Goal: Task Accomplishment & Management: Use online tool/utility

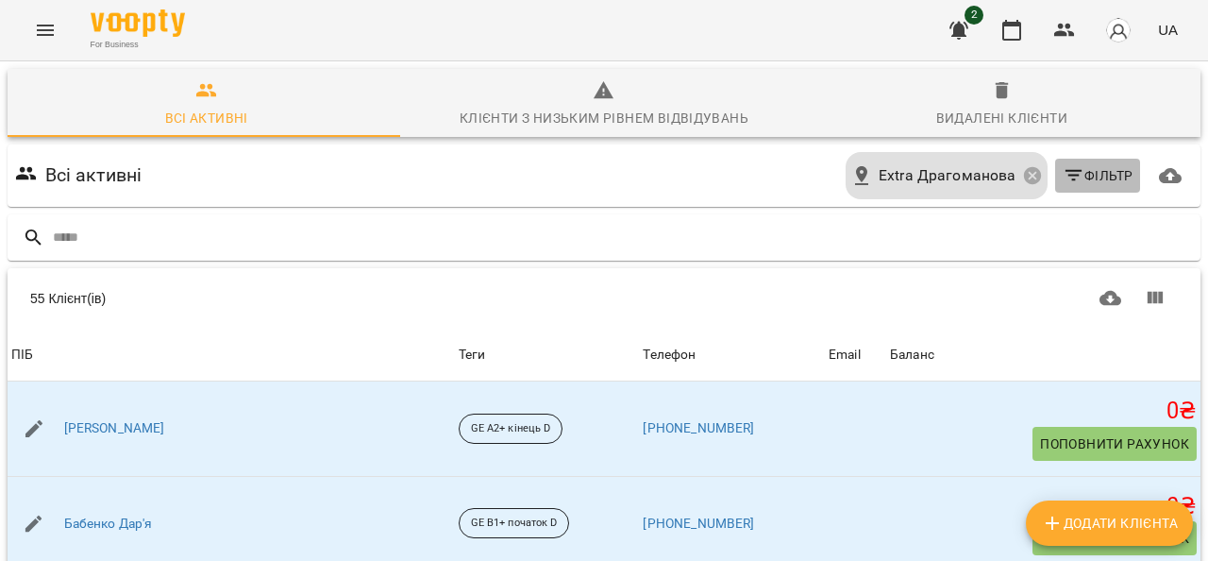
click at [1075, 173] on span "Фільтр" at bounding box center [1098, 175] width 71 height 23
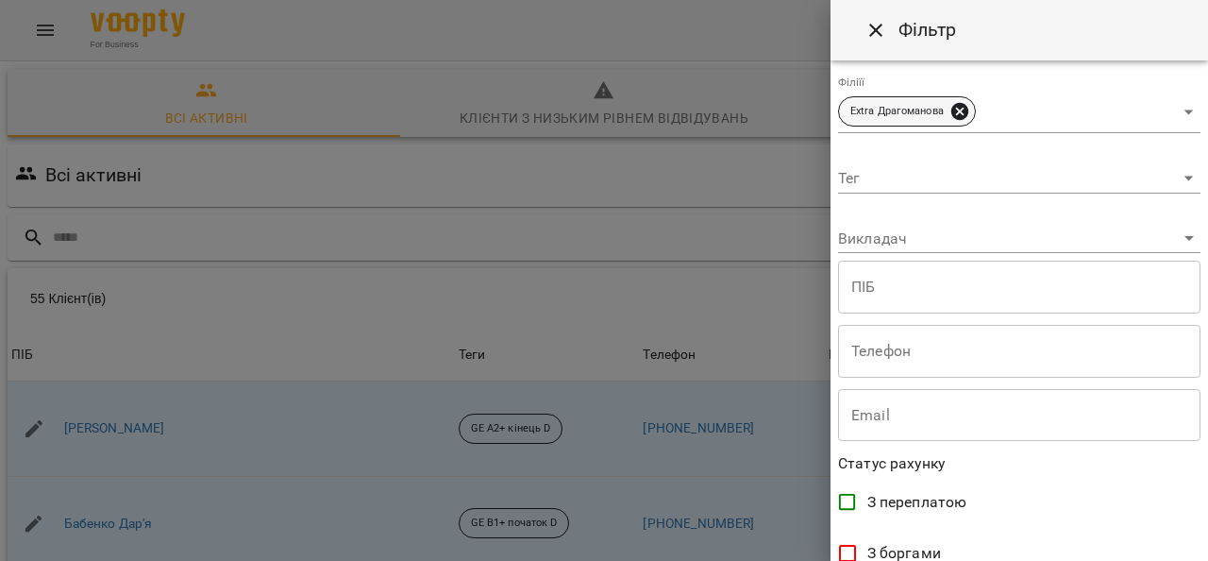
click at [957, 112] on icon at bounding box center [959, 111] width 17 height 17
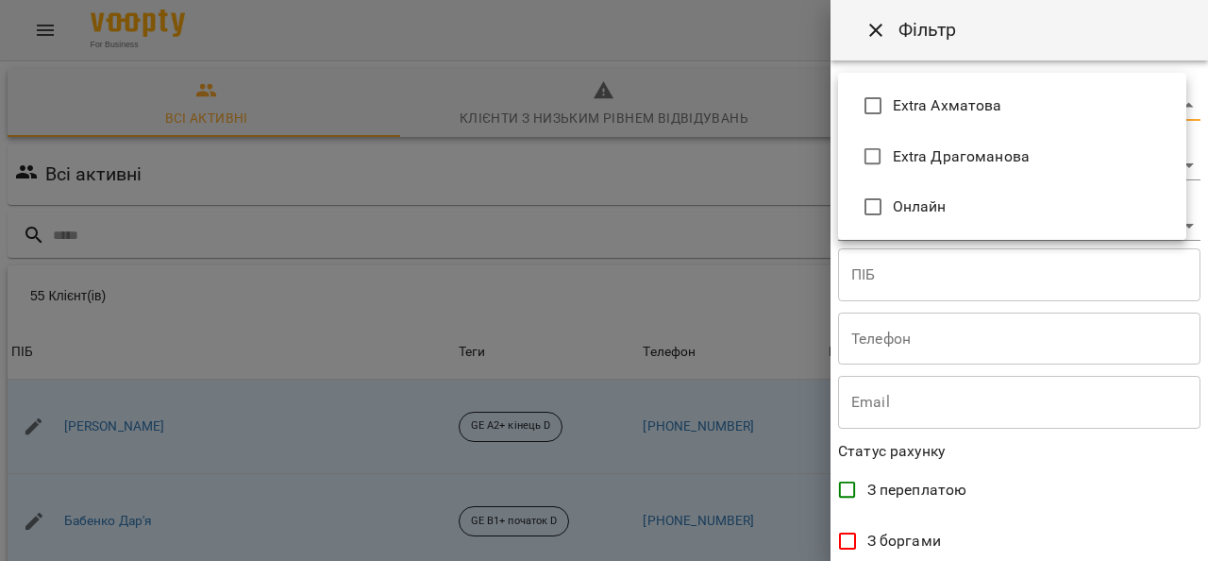
click at [1160, 103] on body "For Business 2 UA Всі активні Клієнти з низьким рівнем відвідувань Видалені клі…" at bounding box center [604, 491] width 1208 height 982
click at [1008, 99] on span "Extra Ахматова" at bounding box center [1032, 105] width 278 height 23
type input "**********"
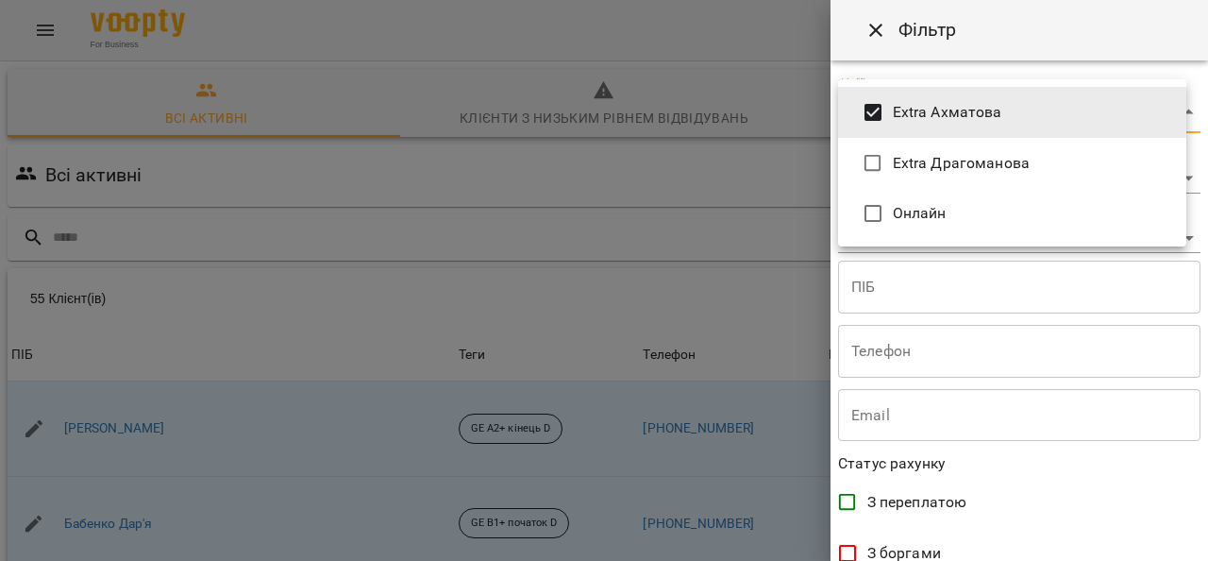
click at [1200, 290] on div at bounding box center [604, 280] width 1208 height 561
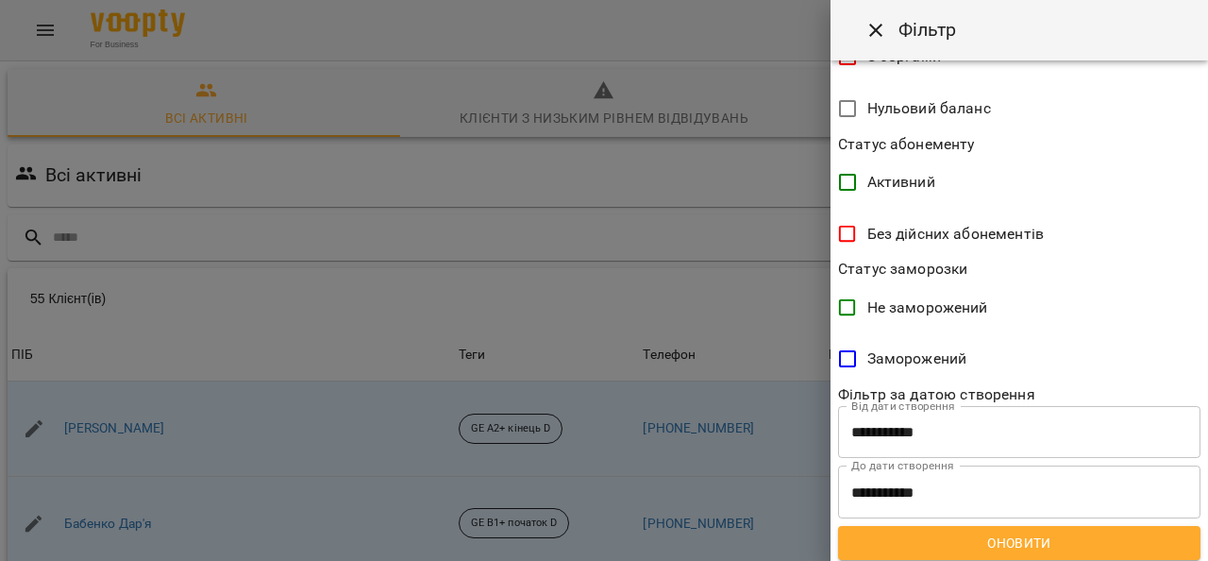
scroll to position [502, 0]
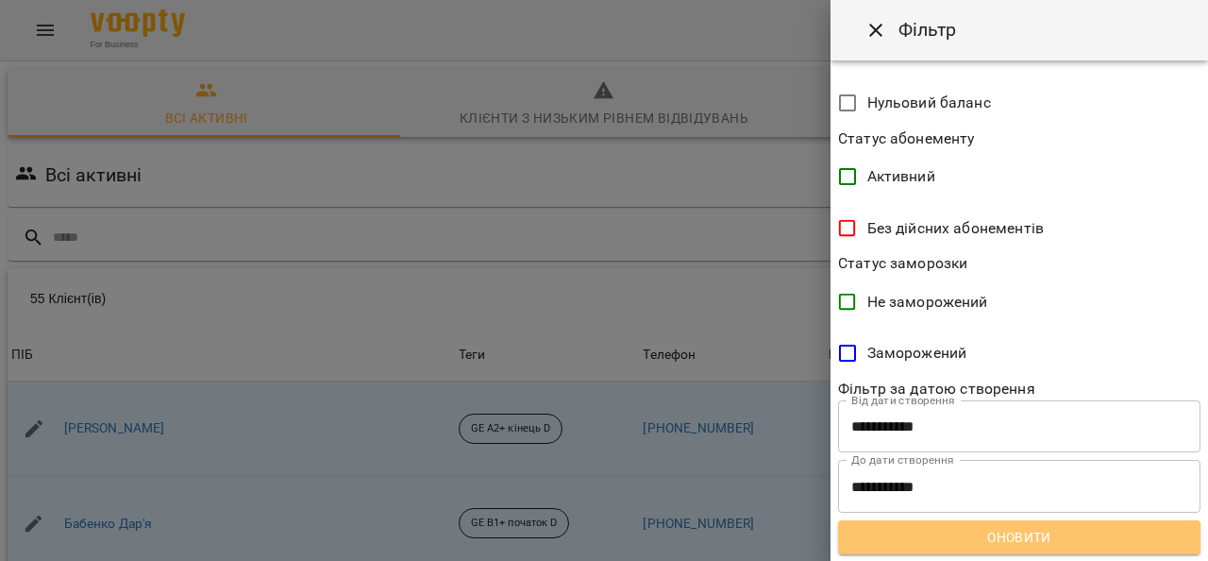
click at [1061, 530] on span "Оновити" at bounding box center [1019, 537] width 332 height 23
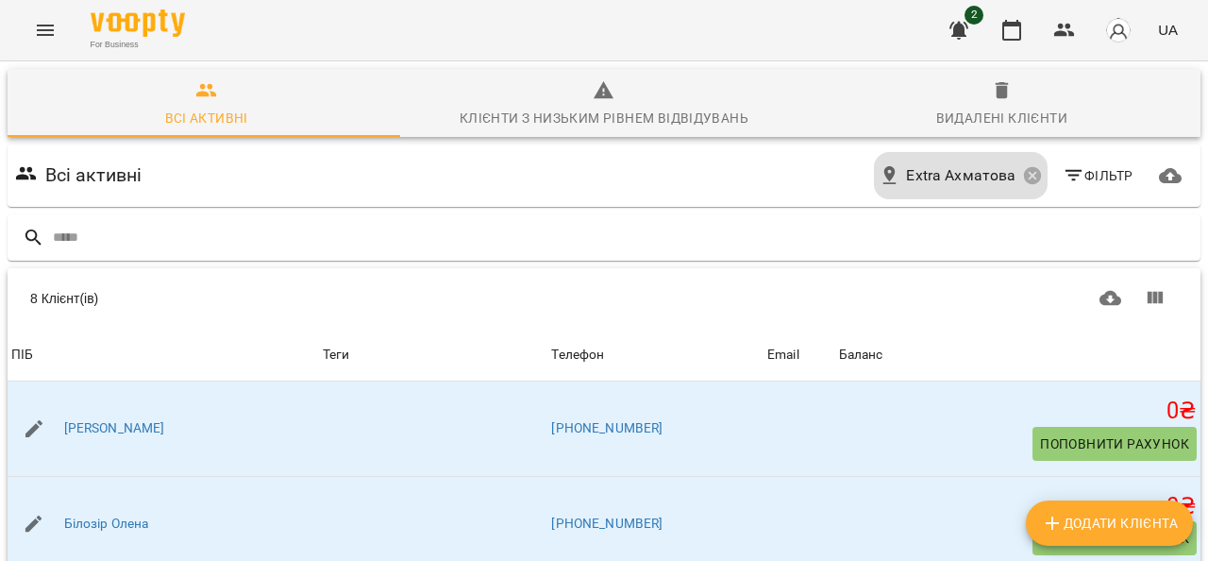
scroll to position [0, 0]
click at [42, 42] on button "Menu" at bounding box center [45, 30] width 45 height 45
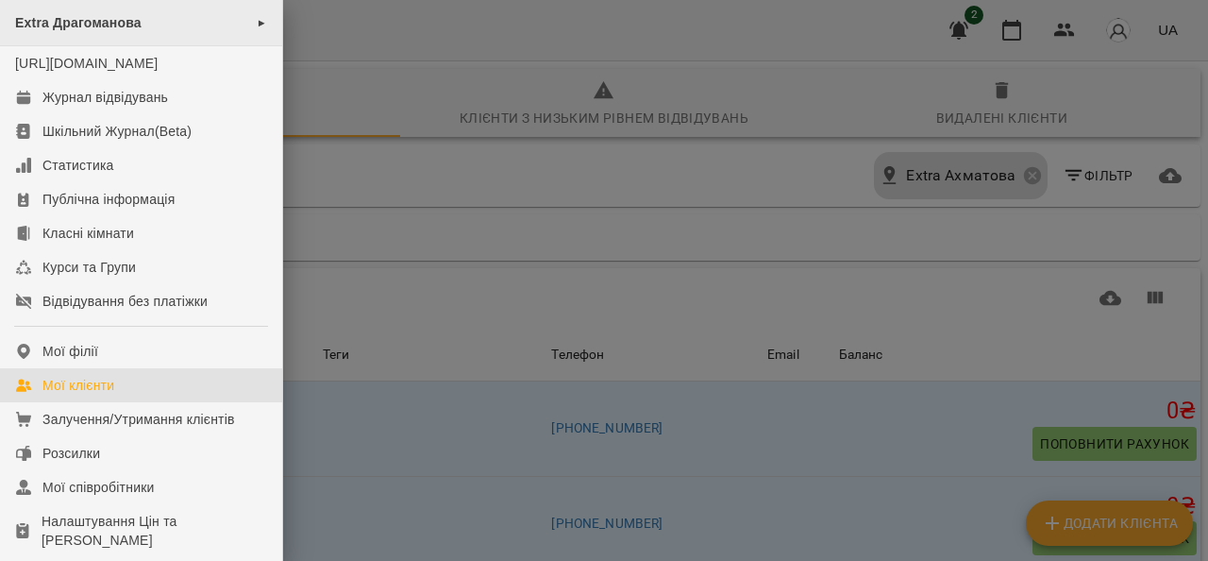
click at [184, 16] on div "Extra Драгоманова ►" at bounding box center [141, 23] width 282 height 46
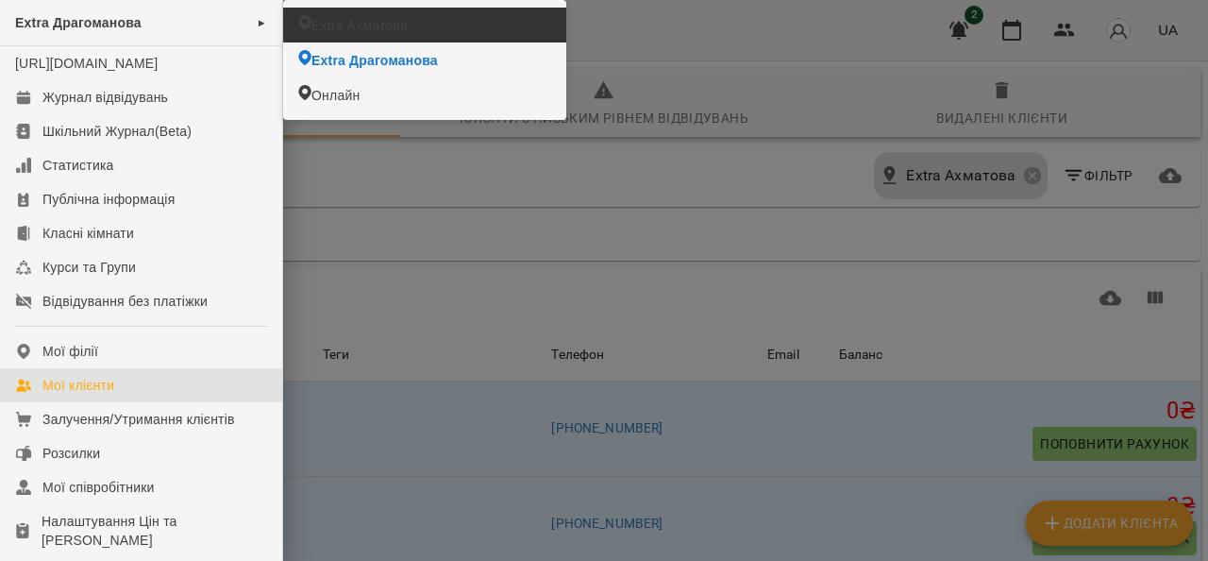
click at [400, 24] on span "Extra Ахматова" at bounding box center [359, 25] width 96 height 19
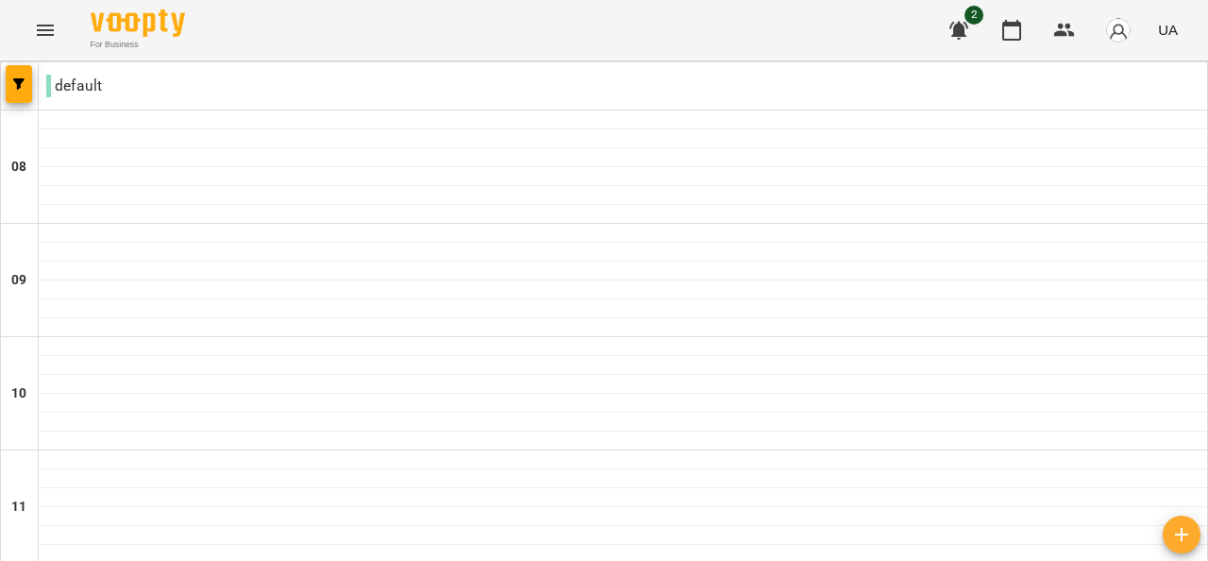
click at [48, 31] on icon "Menu" at bounding box center [45, 30] width 23 height 23
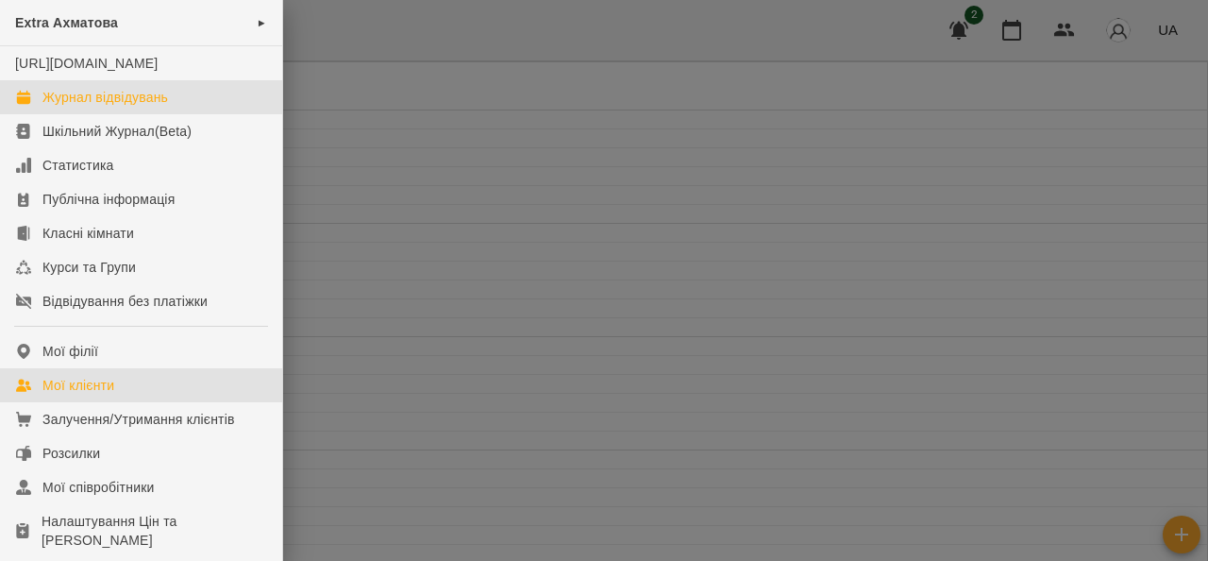
click at [98, 394] on div "Мої клієнти" at bounding box center [78, 385] width 72 height 19
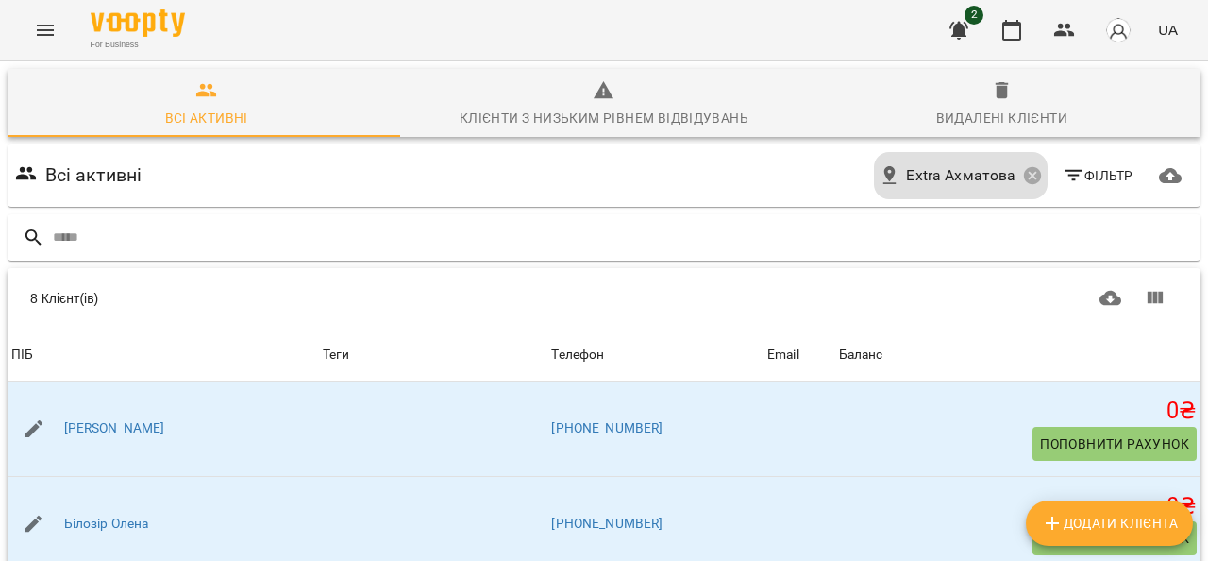
click at [1080, 167] on span "Фільтр" at bounding box center [1098, 175] width 71 height 23
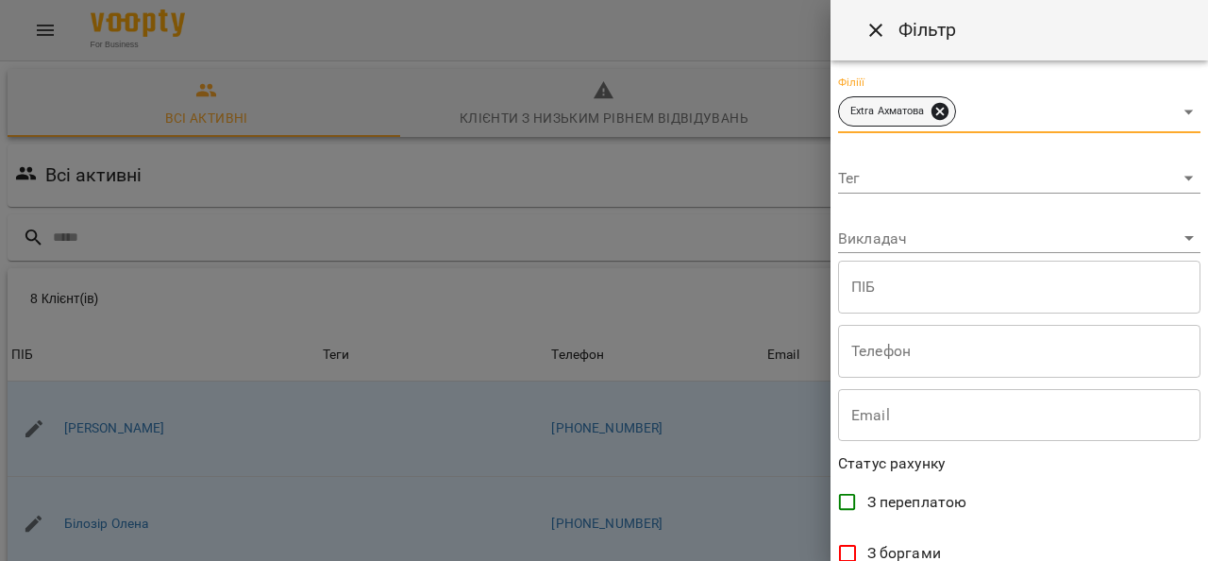
click at [944, 113] on icon at bounding box center [939, 111] width 21 height 21
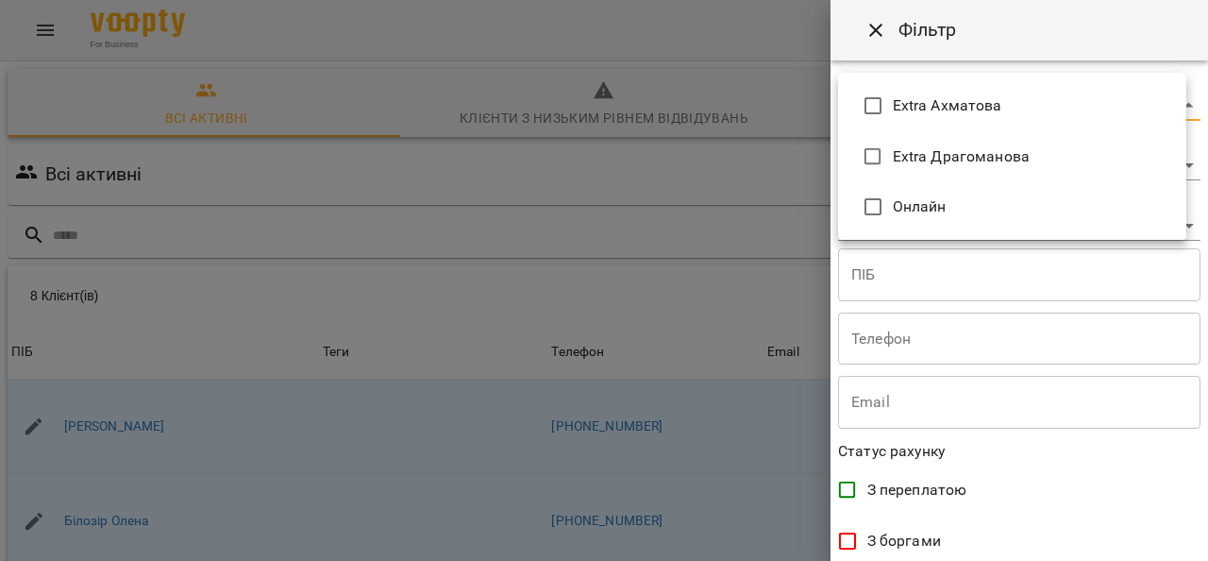
click at [984, 114] on body "For Business 2 UA Всі активні Клієнти з низьким рівнем відвідувань Видалені клі…" at bounding box center [604, 491] width 1208 height 982
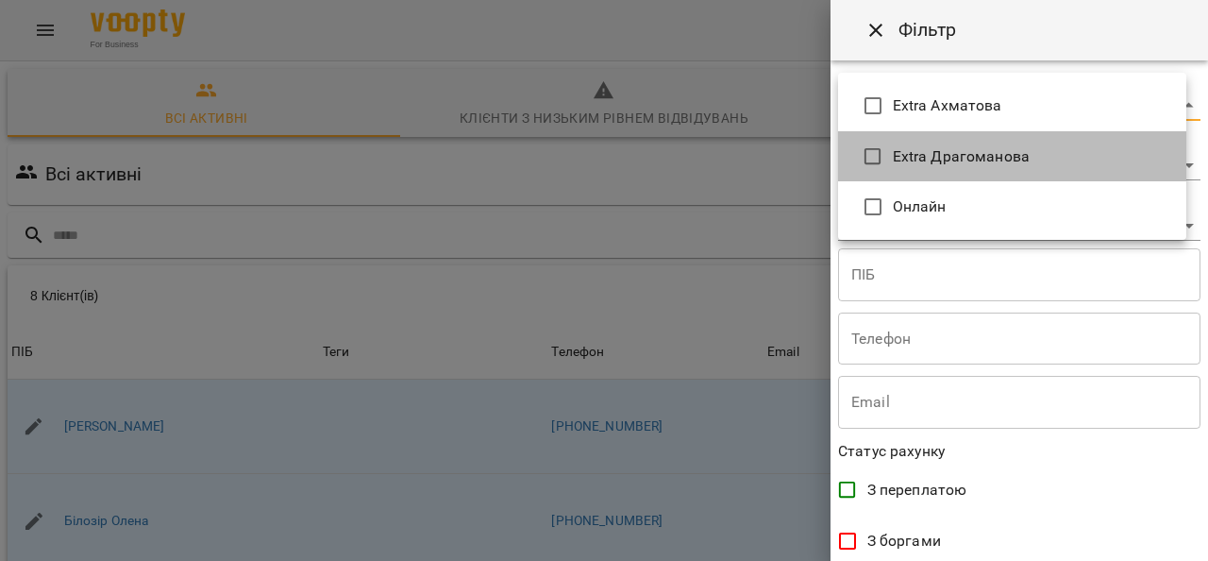
click at [958, 152] on span "Extra Драгоманова" at bounding box center [1032, 156] width 278 height 23
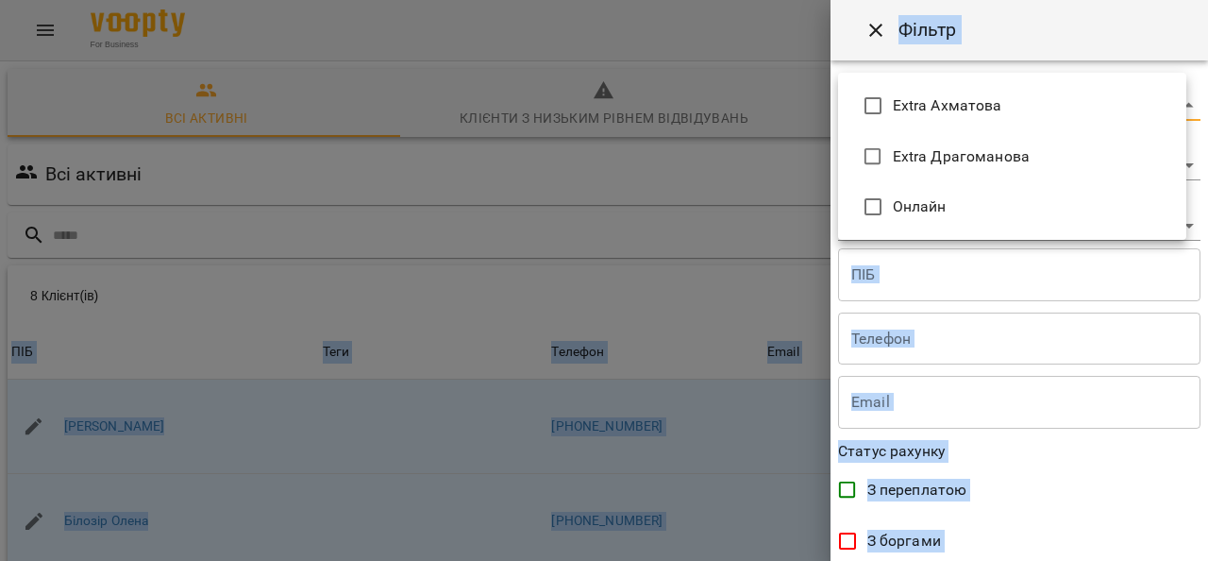
drag, startPoint x: 1207, startPoint y: 176, endPoint x: 1205, endPoint y: 566, distance: 389.7
click at [1205, 560] on html "For Business 2 UA Всі активні Клієнти з низьким рівнем відвідувань Видалені клі…" at bounding box center [604, 491] width 1208 height 982
click at [1204, 430] on div at bounding box center [604, 280] width 1208 height 561
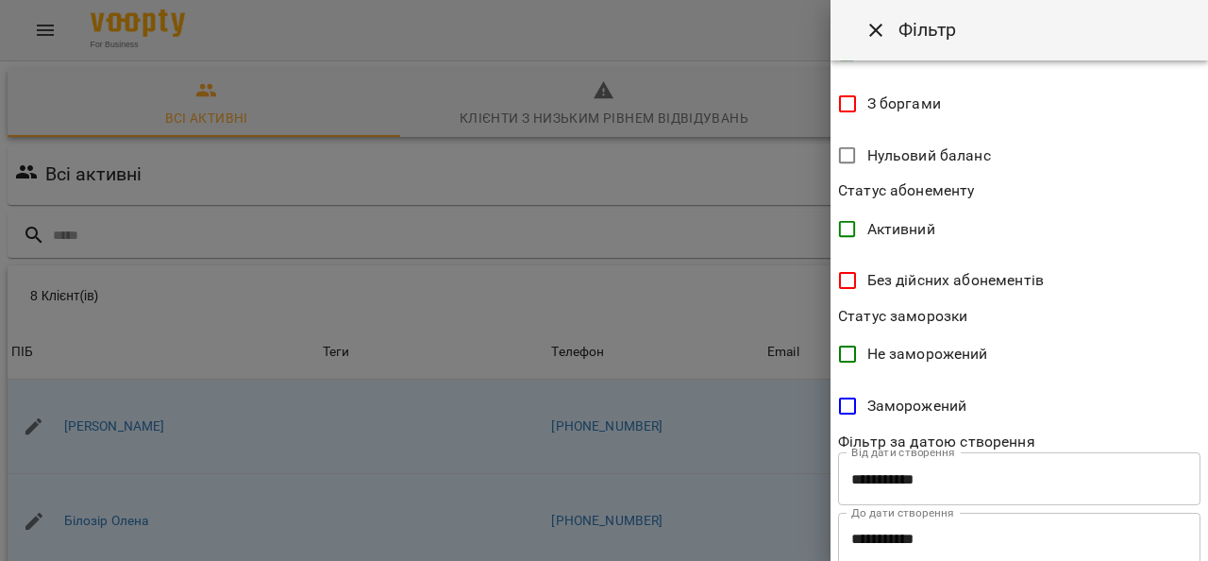
scroll to position [491, 0]
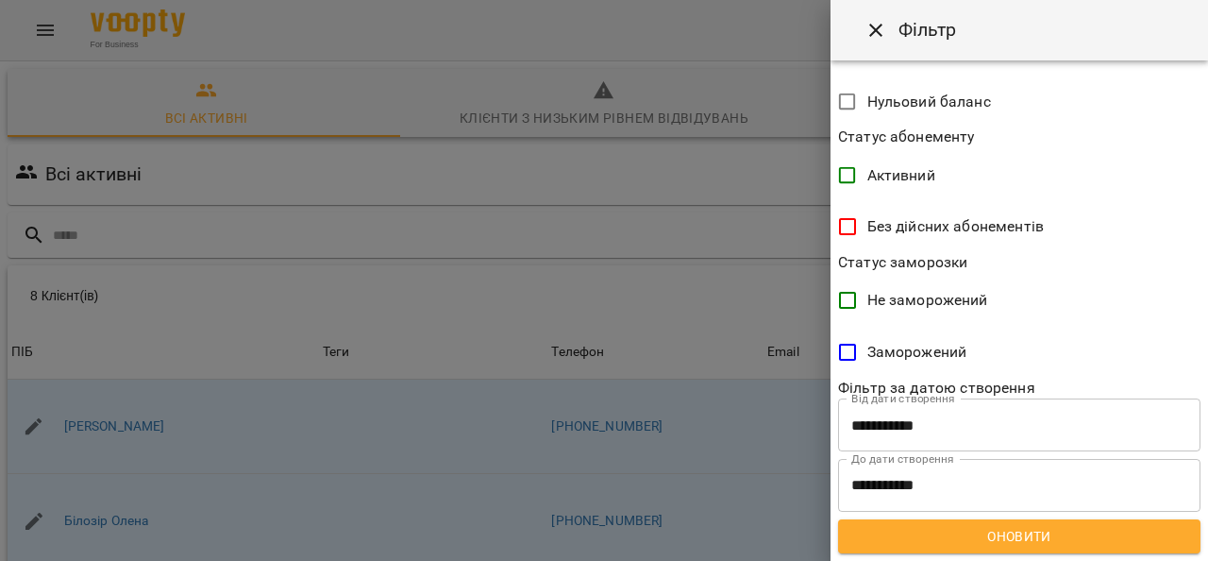
click at [1017, 541] on span "Оновити" at bounding box center [1019, 536] width 332 height 23
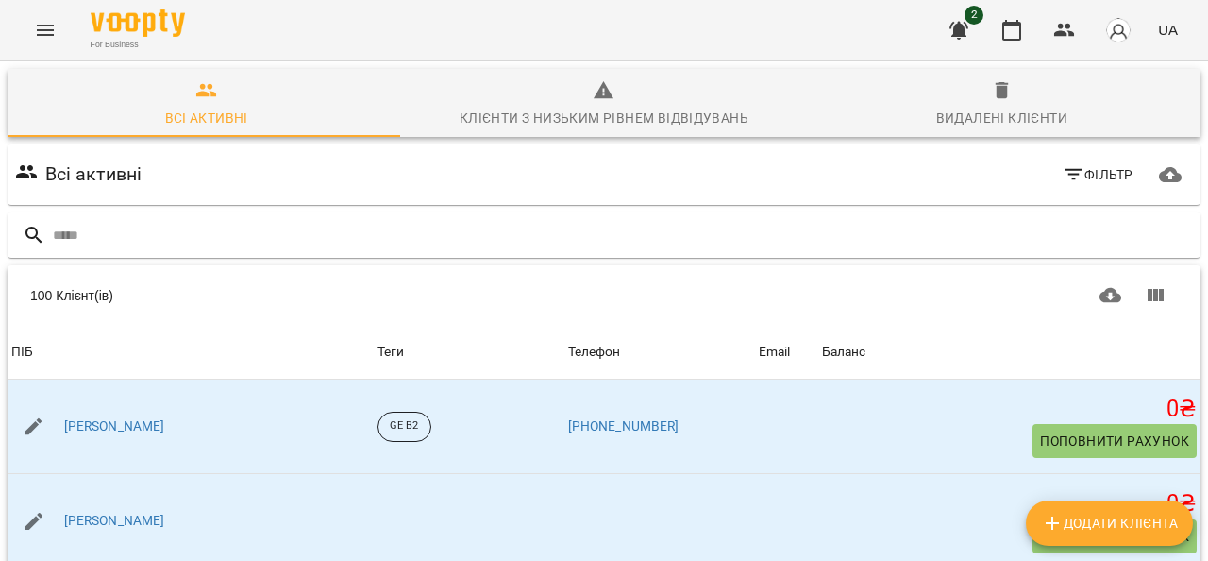
scroll to position [0, 0]
click at [42, 27] on icon "Menu" at bounding box center [45, 30] width 23 height 23
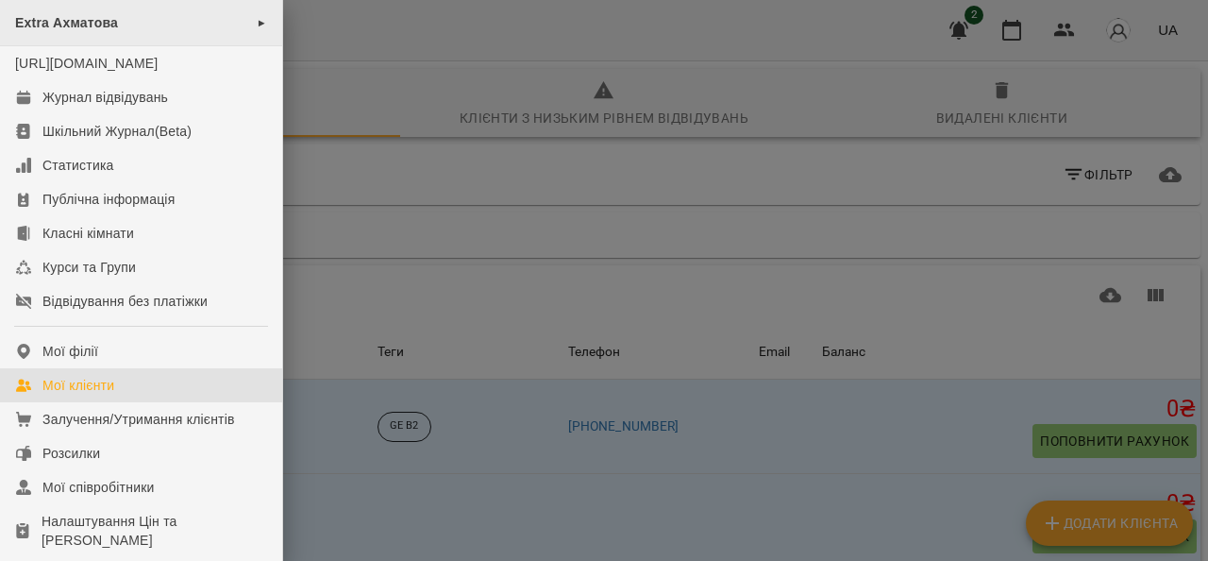
click at [214, 24] on div "Extra Ахматова ►" at bounding box center [141, 23] width 282 height 46
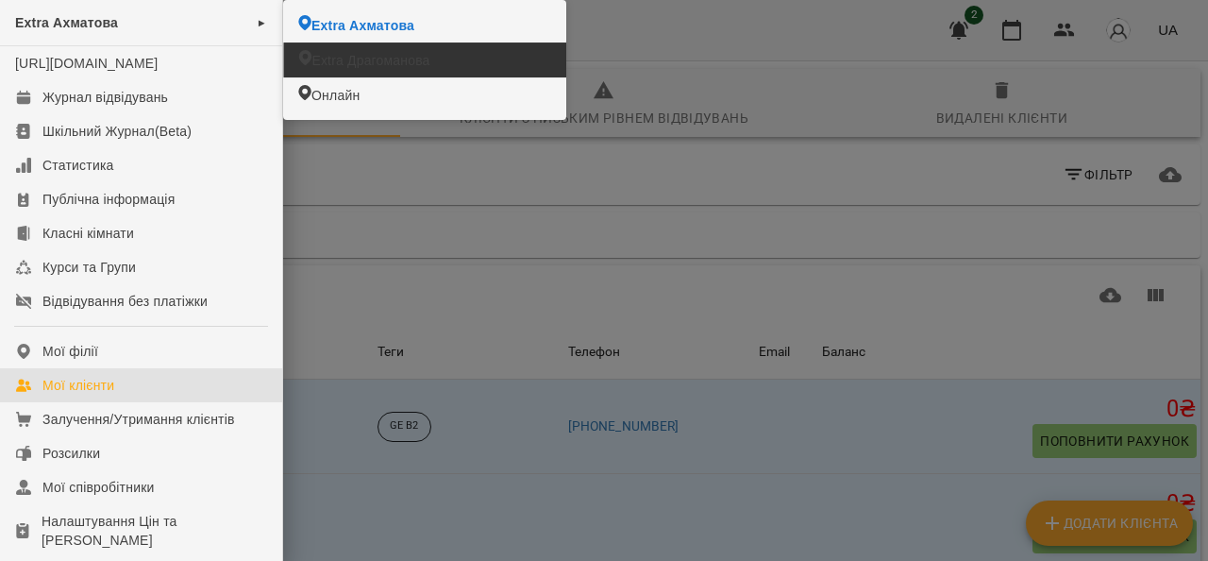
click at [392, 66] on span "Extra Драгоманова" at bounding box center [370, 60] width 118 height 19
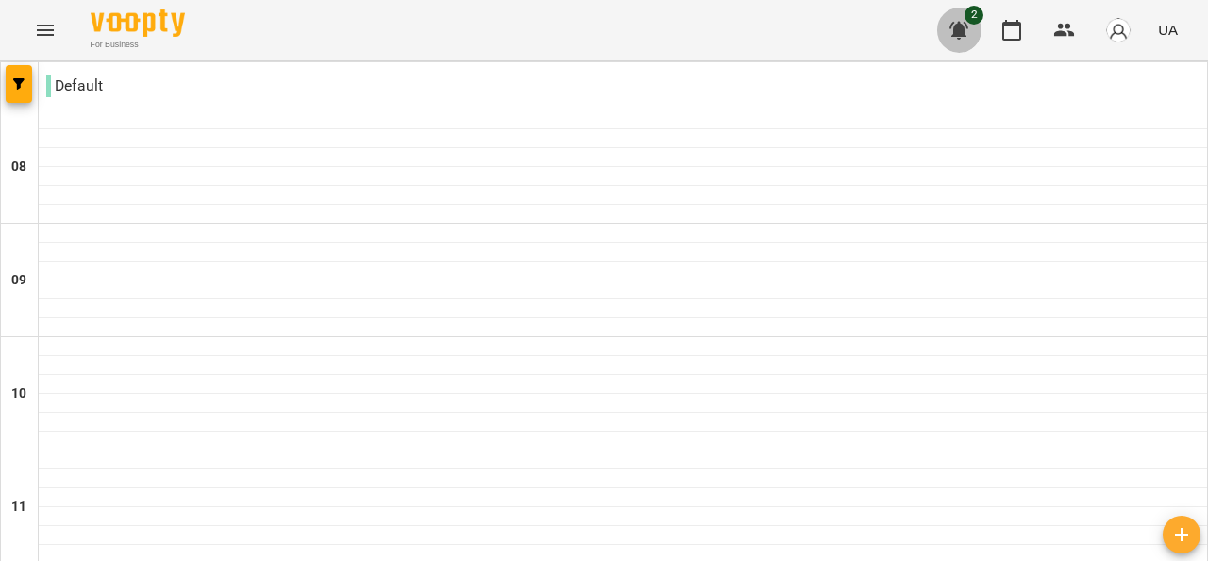
click at [963, 28] on icon "button" at bounding box center [958, 31] width 19 height 18
